Goal: Find specific page/section: Locate a particular part of the current website

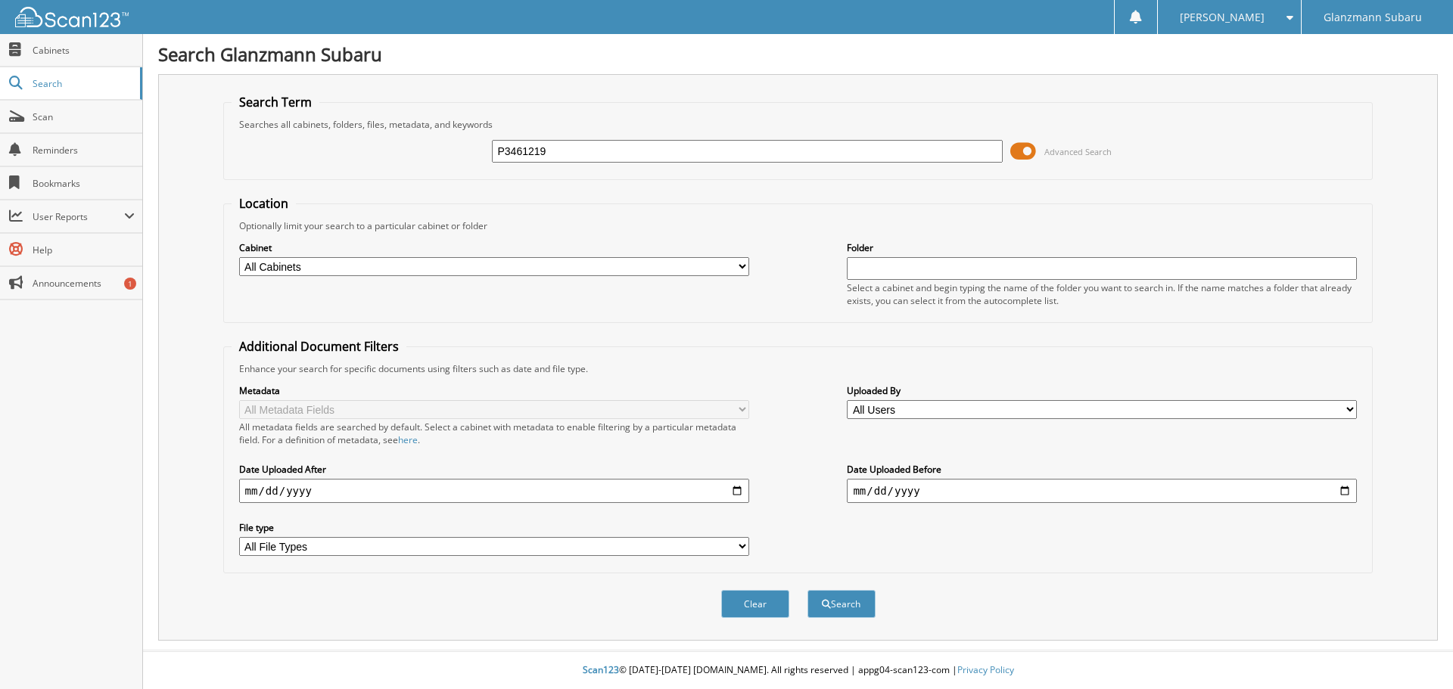
type input "P3461219"
click at [807, 590] on button "Search" at bounding box center [841, 604] width 68 height 28
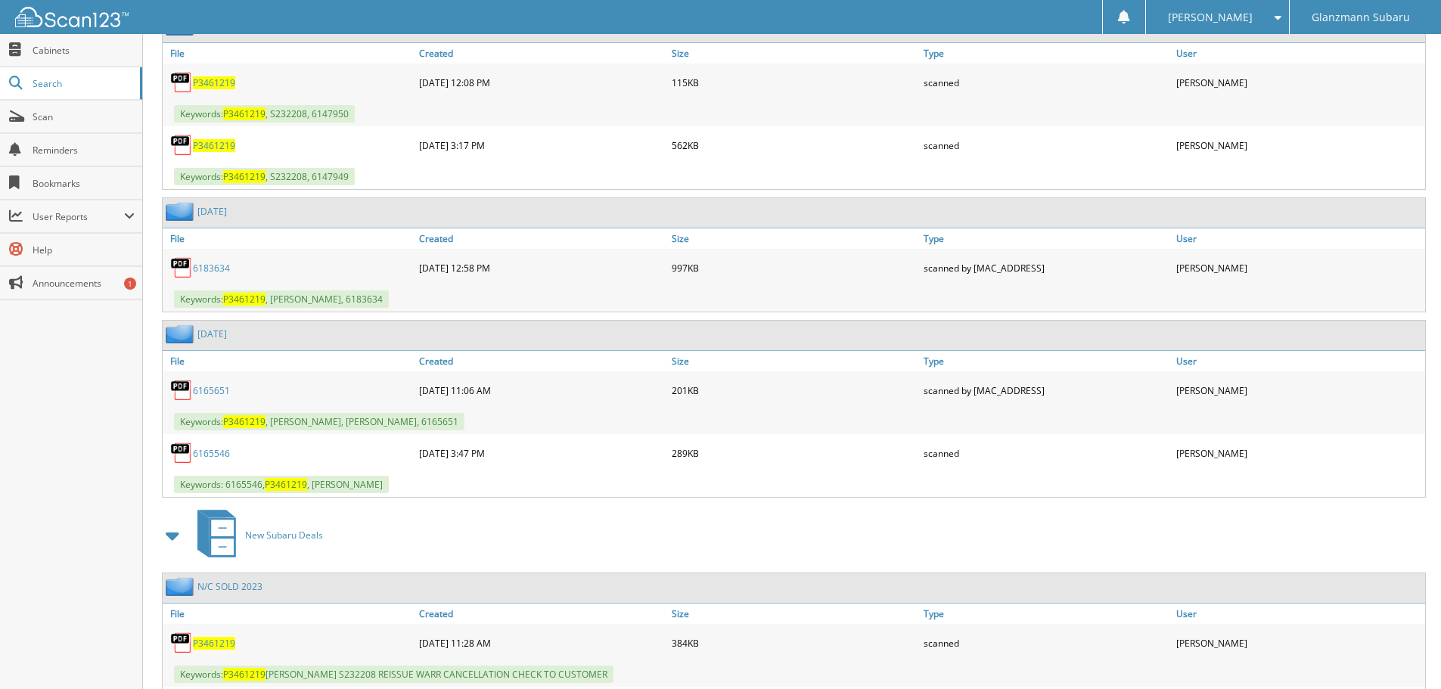
scroll to position [990, 0]
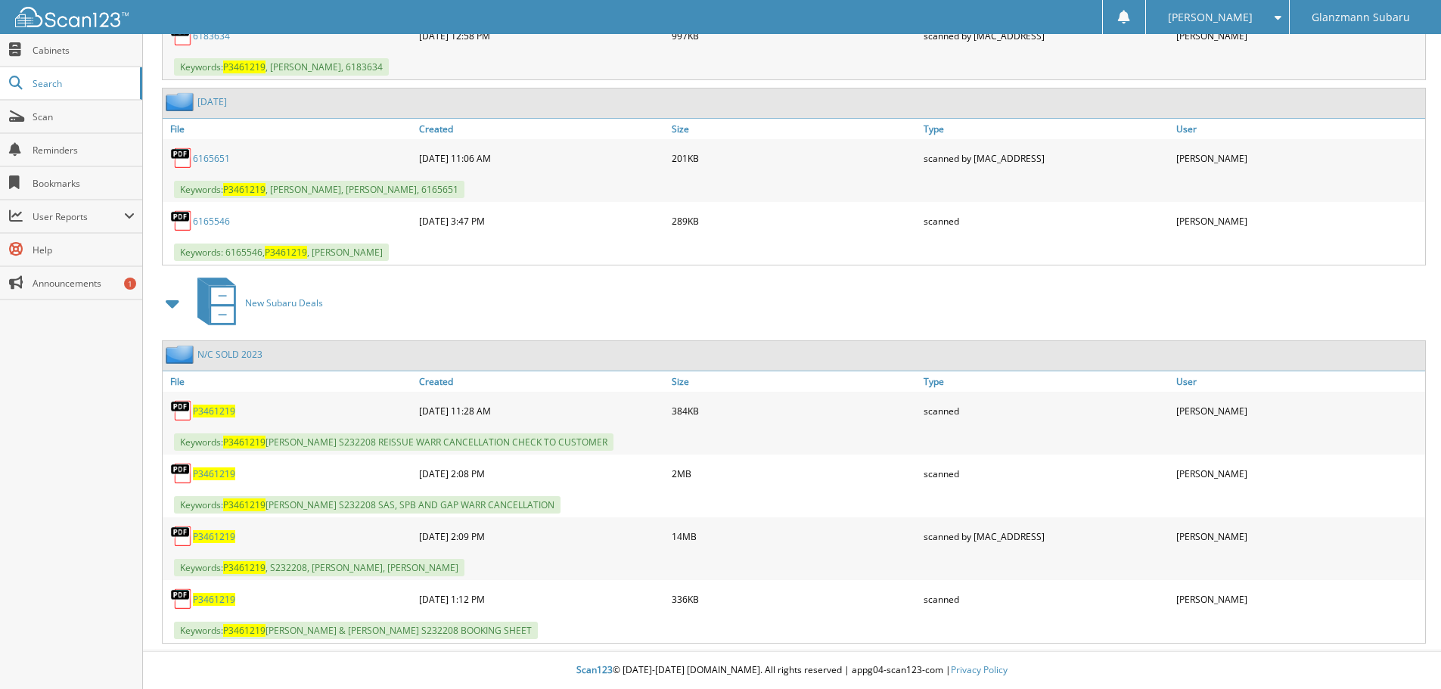
click at [221, 474] on span "P3461219" at bounding box center [214, 474] width 42 height 13
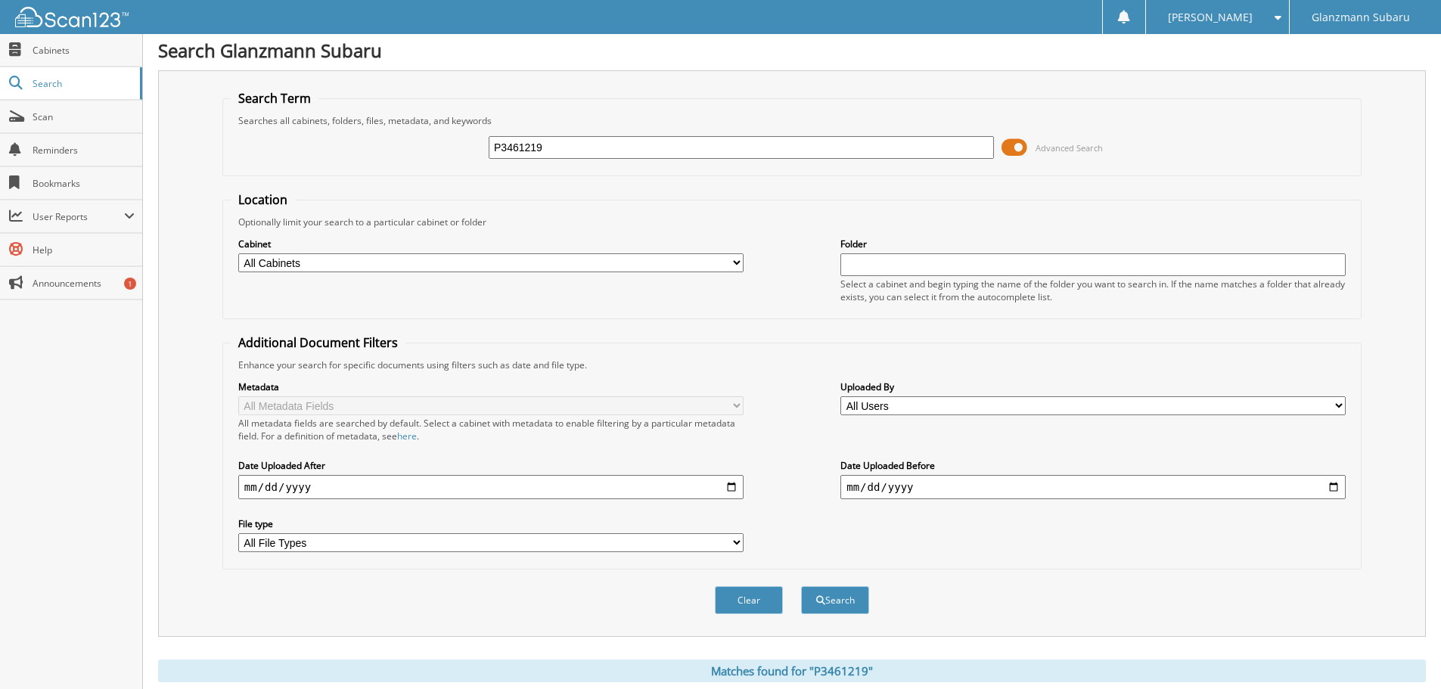
scroll to position [0, 0]
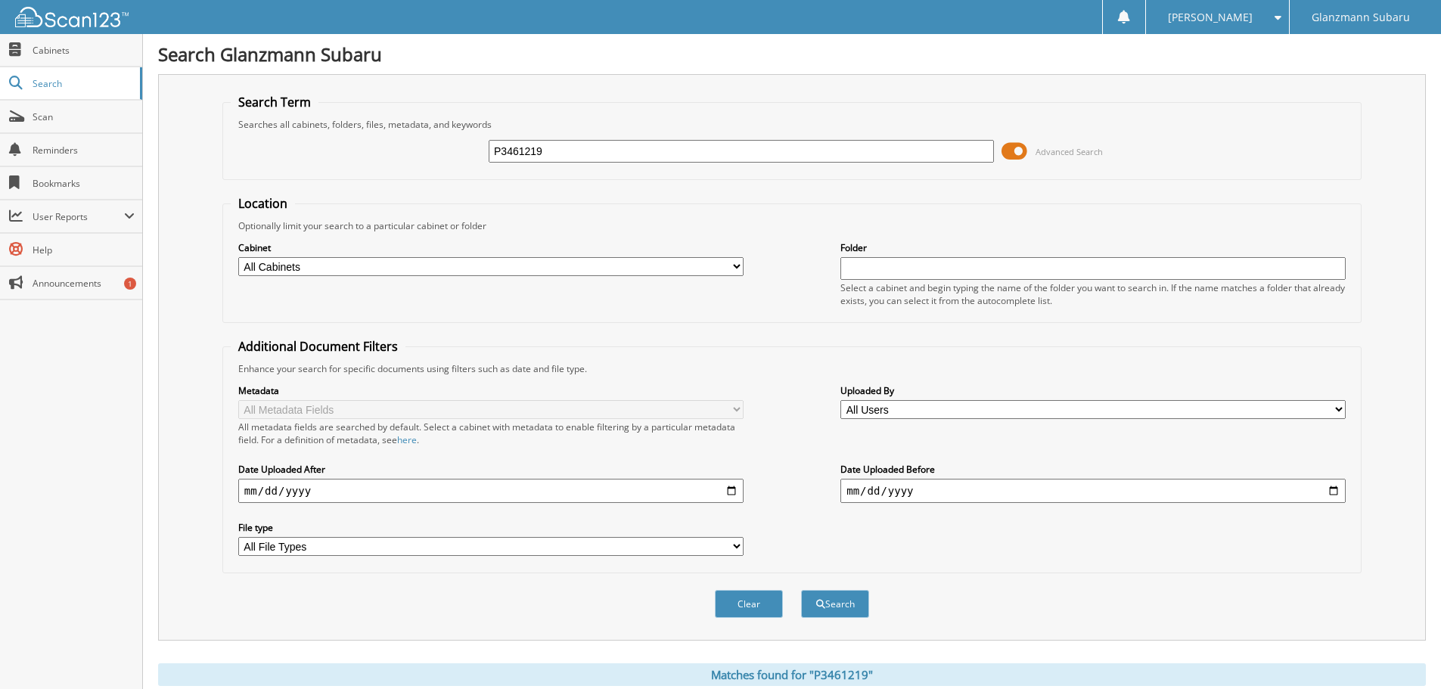
click at [554, 155] on input "P3461219" at bounding box center [741, 151] width 505 height 23
type input "P9811709"
click at [801, 590] on button "Search" at bounding box center [835, 604] width 68 height 28
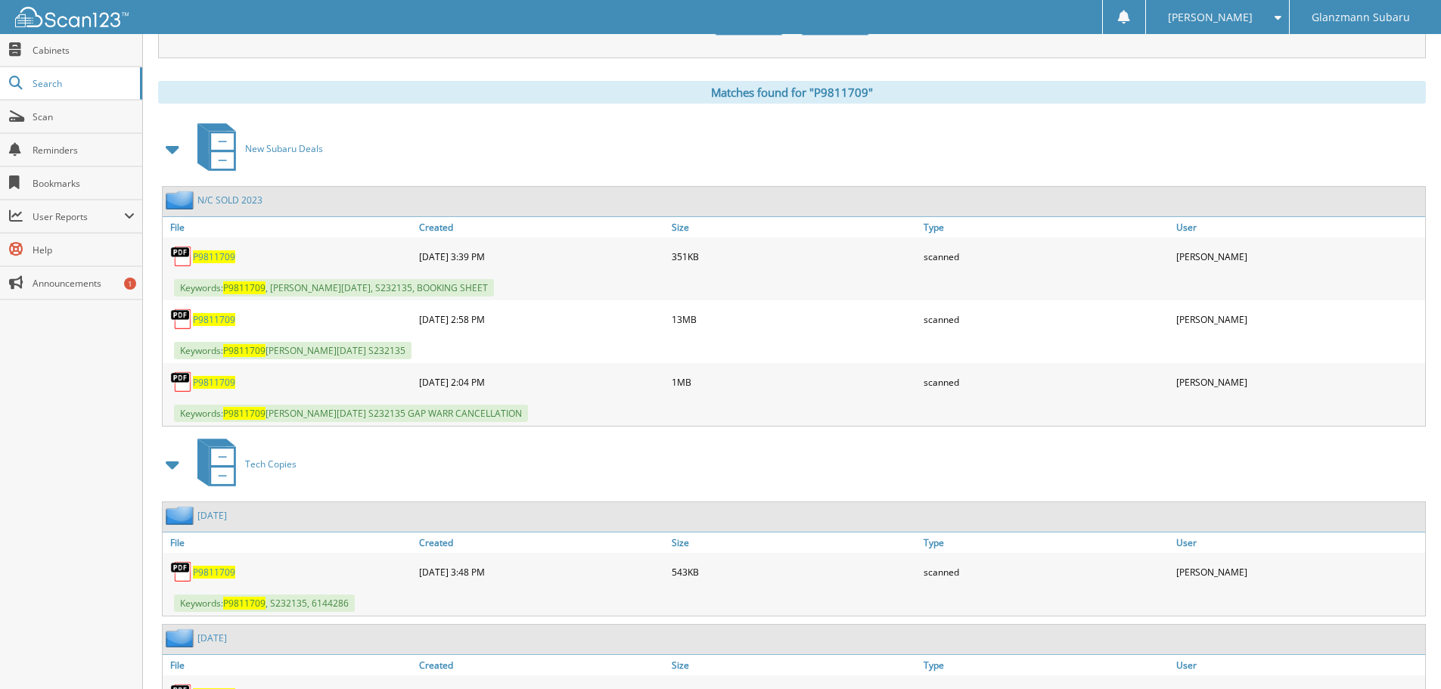
scroll to position [605, 0]
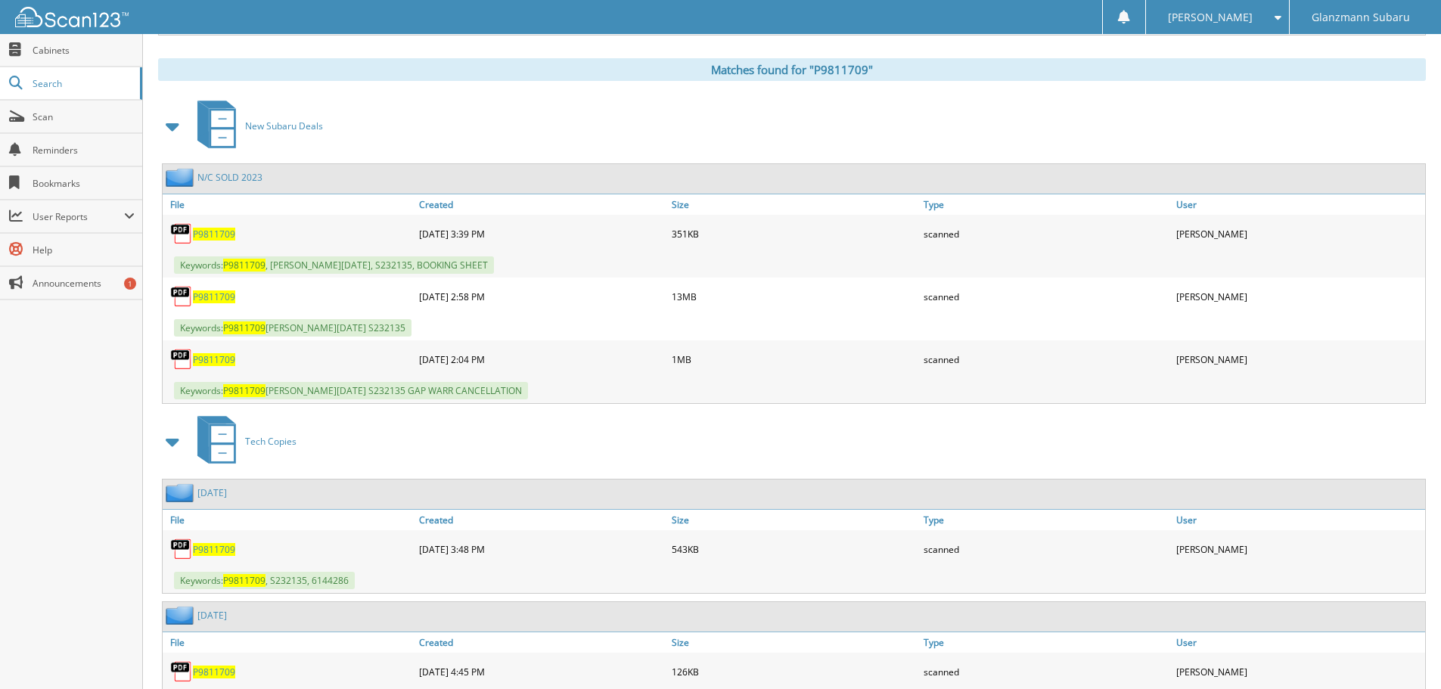
click at [219, 360] on span "P9811709" at bounding box center [214, 359] width 42 height 13
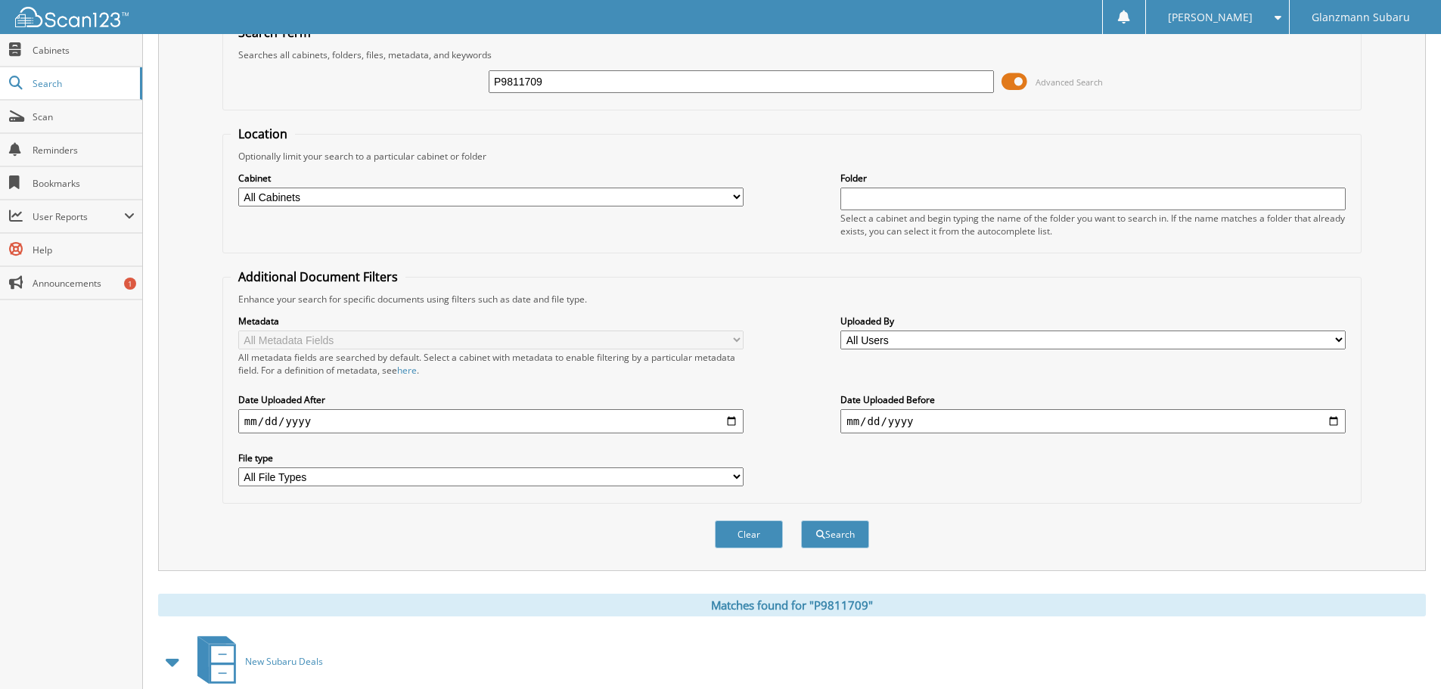
scroll to position [0, 0]
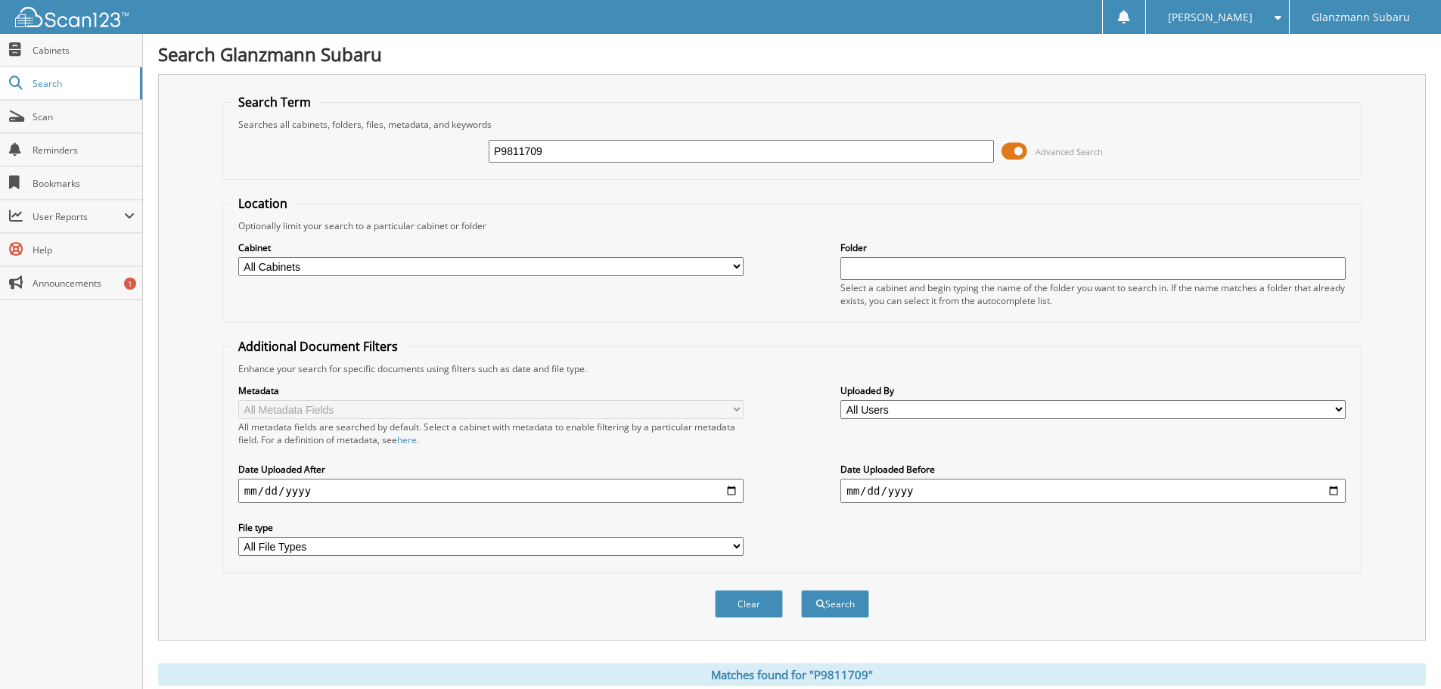
click at [552, 153] on input "P9811709" at bounding box center [741, 151] width 505 height 23
